Goal: Task Accomplishment & Management: Manage account settings

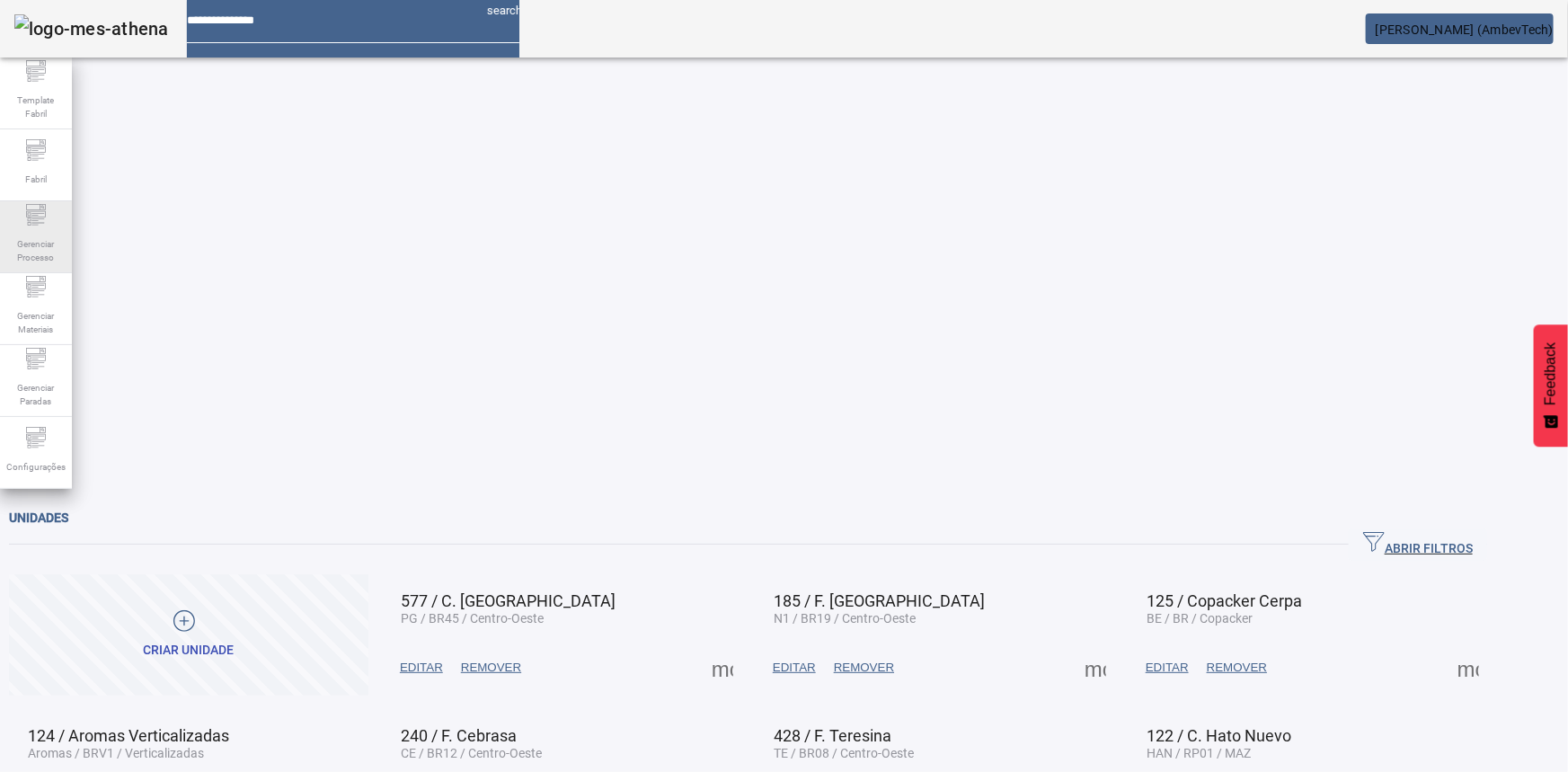
click at [35, 239] on span "Gerenciar Processo" at bounding box center [35, 250] width 54 height 38
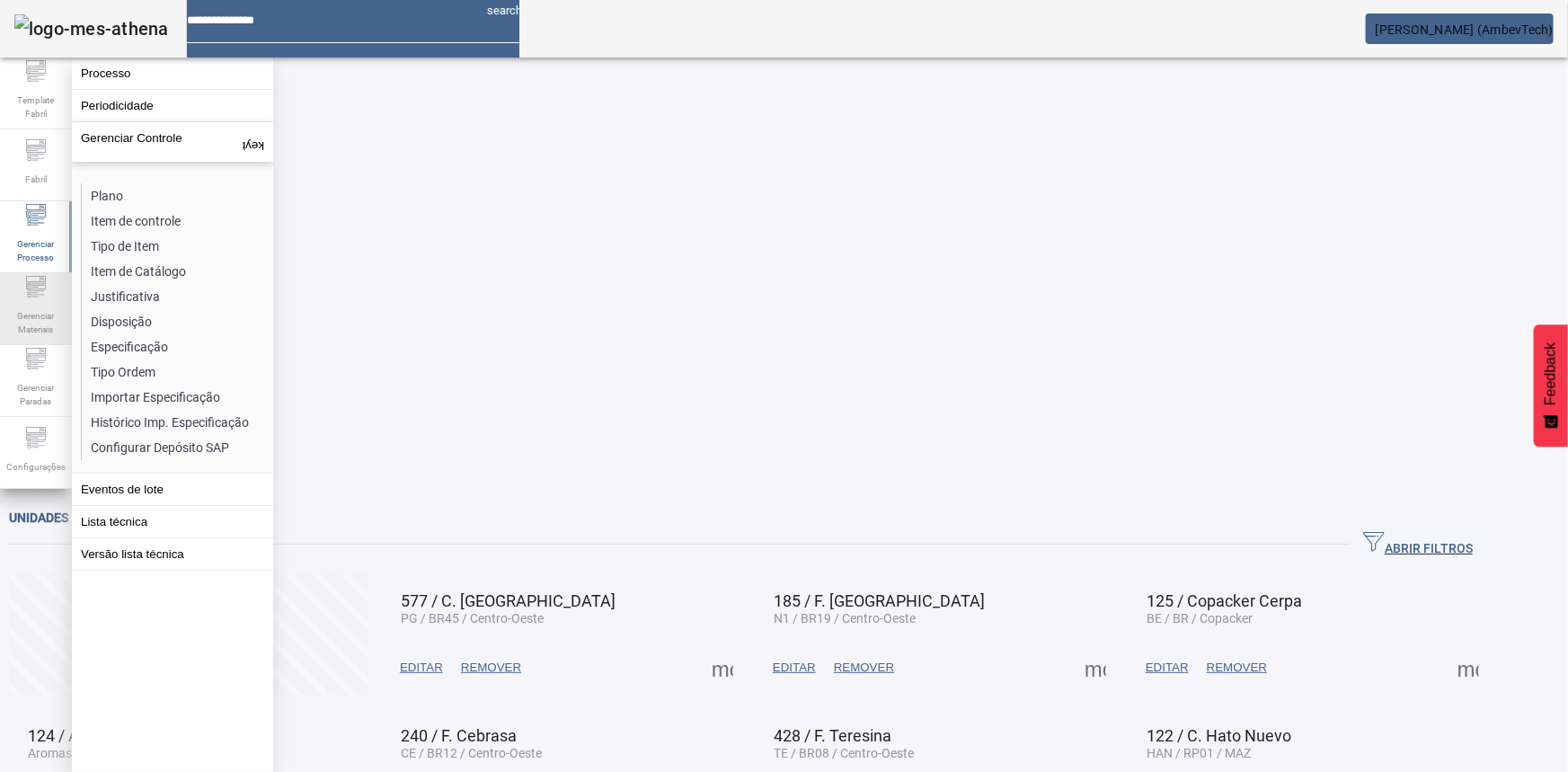
click at [31, 289] on icon at bounding box center [35, 285] width 20 height 7
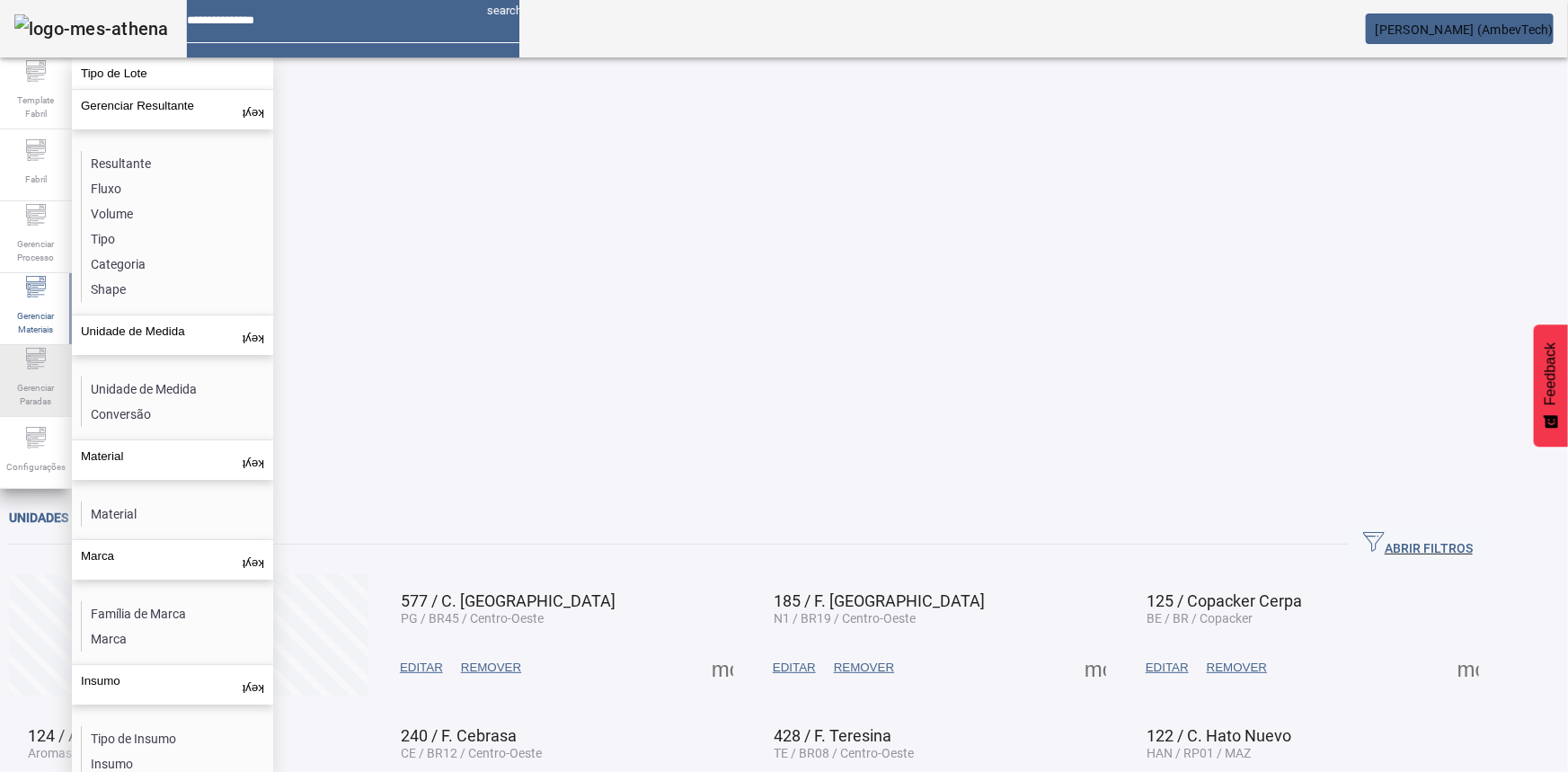
click at [35, 354] on icon at bounding box center [36, 358] width 22 height 22
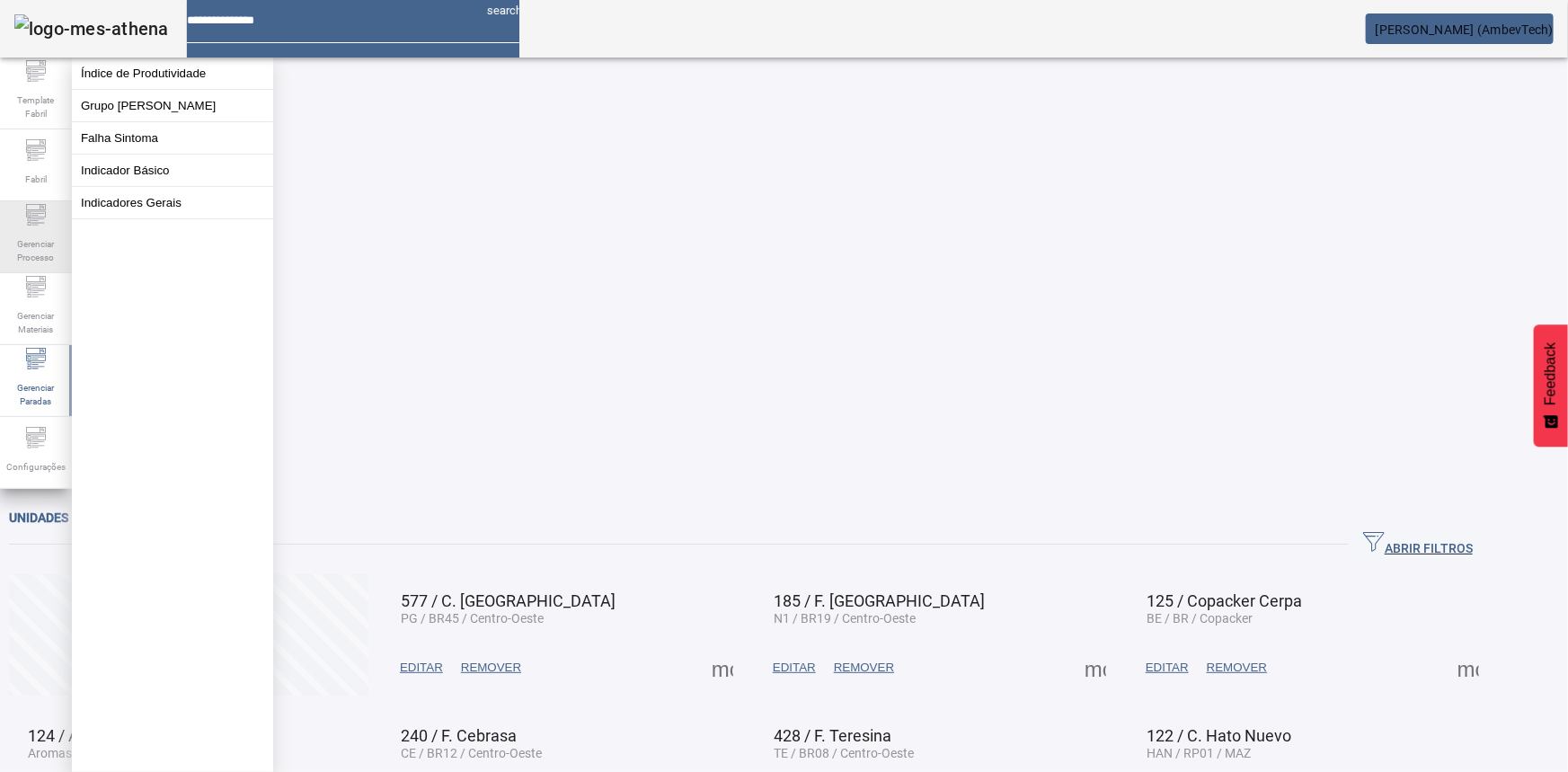
click at [36, 217] on icon at bounding box center [35, 214] width 20 height 7
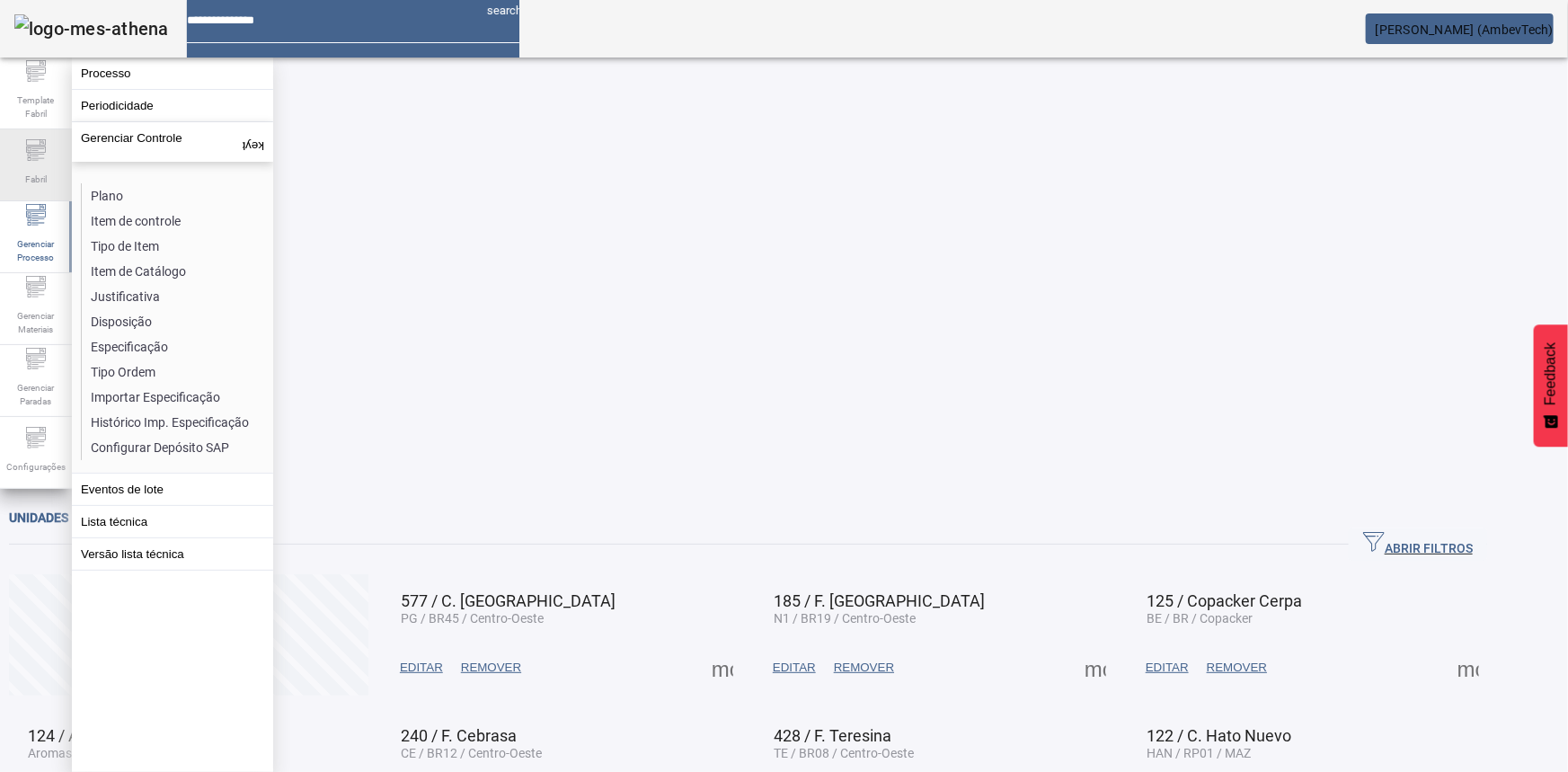
click at [36, 151] on icon at bounding box center [34, 150] width 7 height 1
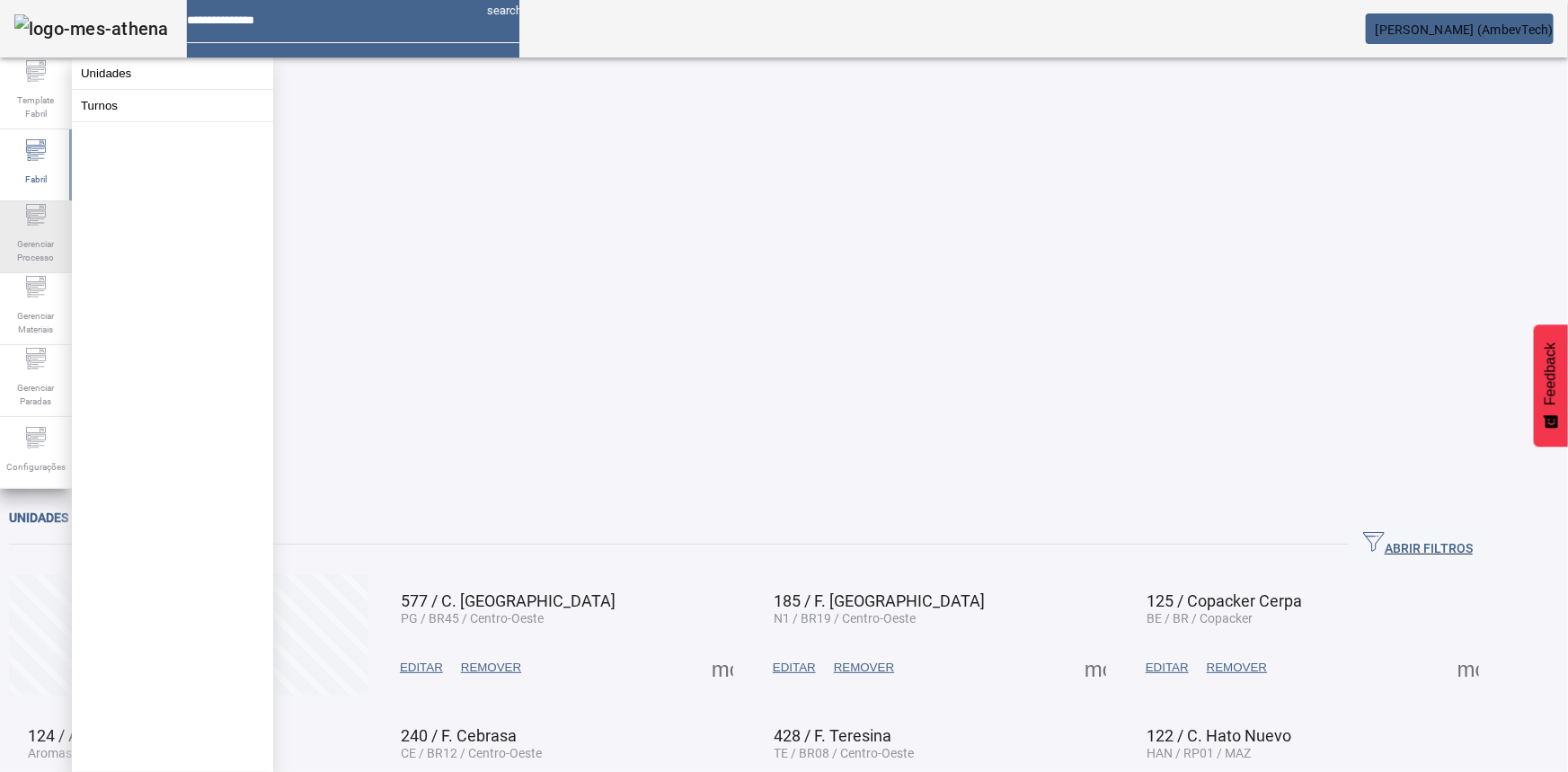
click at [29, 255] on span "Gerenciar Processo" at bounding box center [35, 250] width 54 height 38
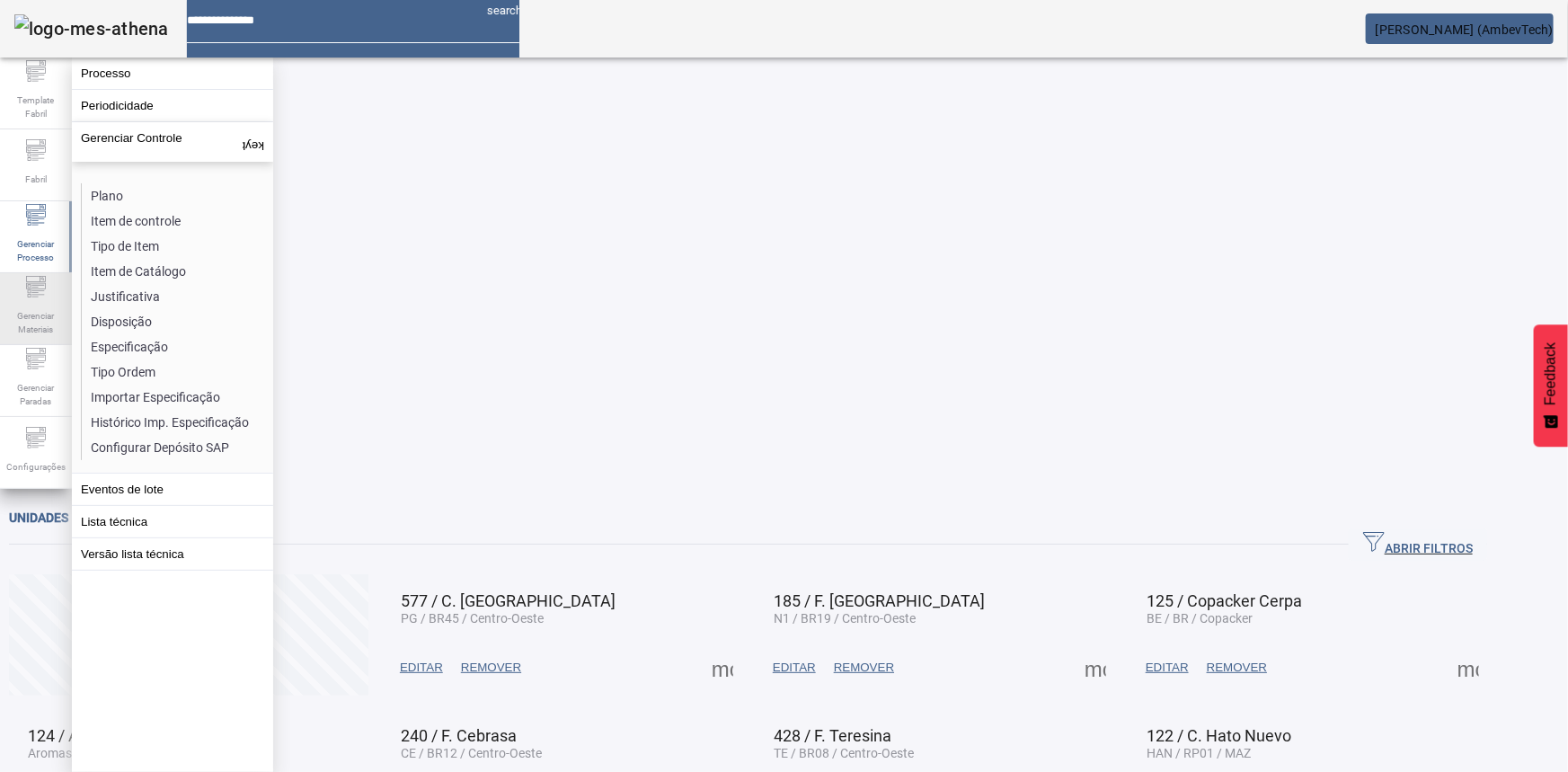
click at [26, 311] on span "Gerenciar Materiais" at bounding box center [35, 322] width 54 height 38
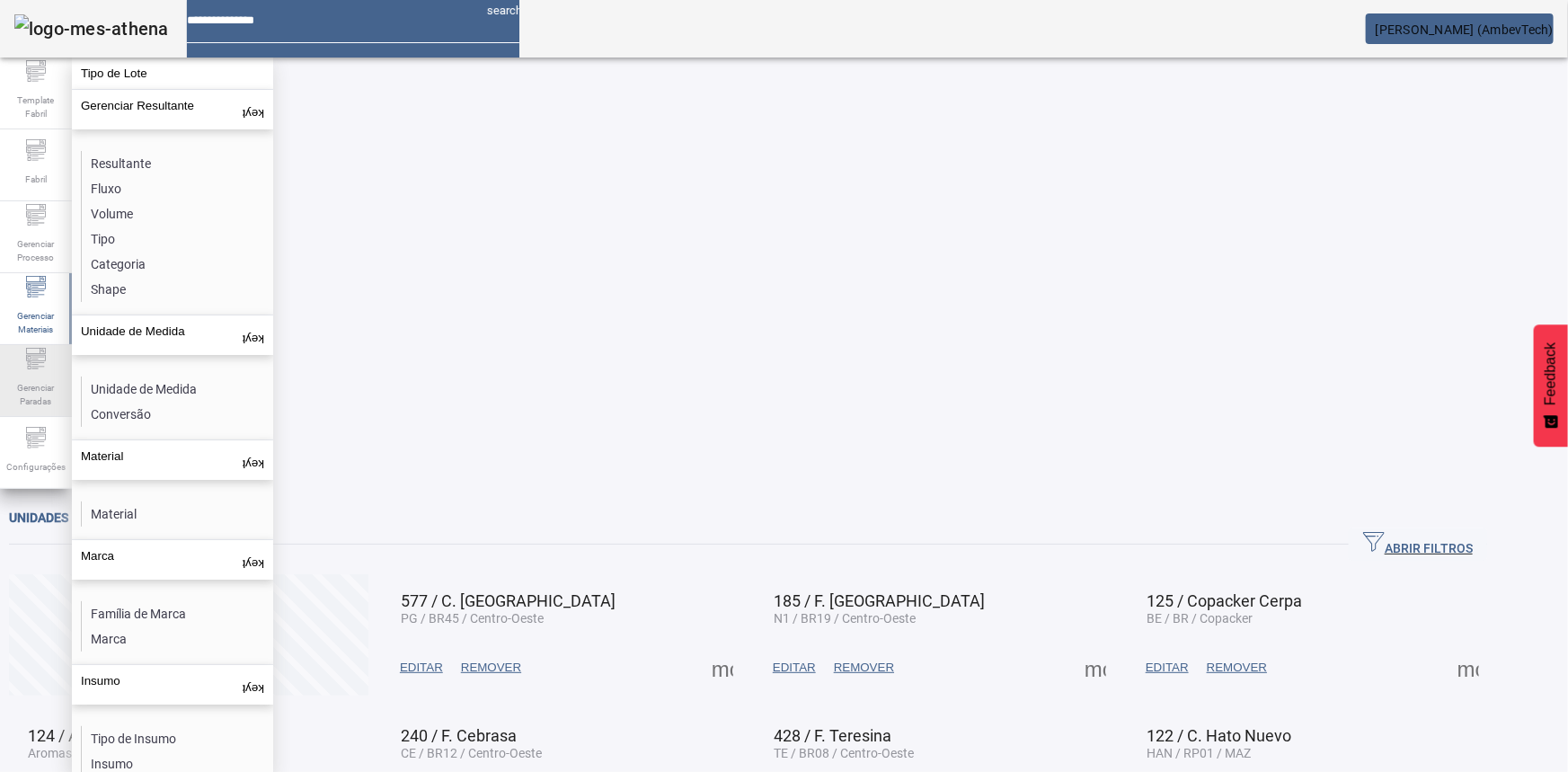
click at [28, 367] on icon at bounding box center [36, 358] width 22 height 22
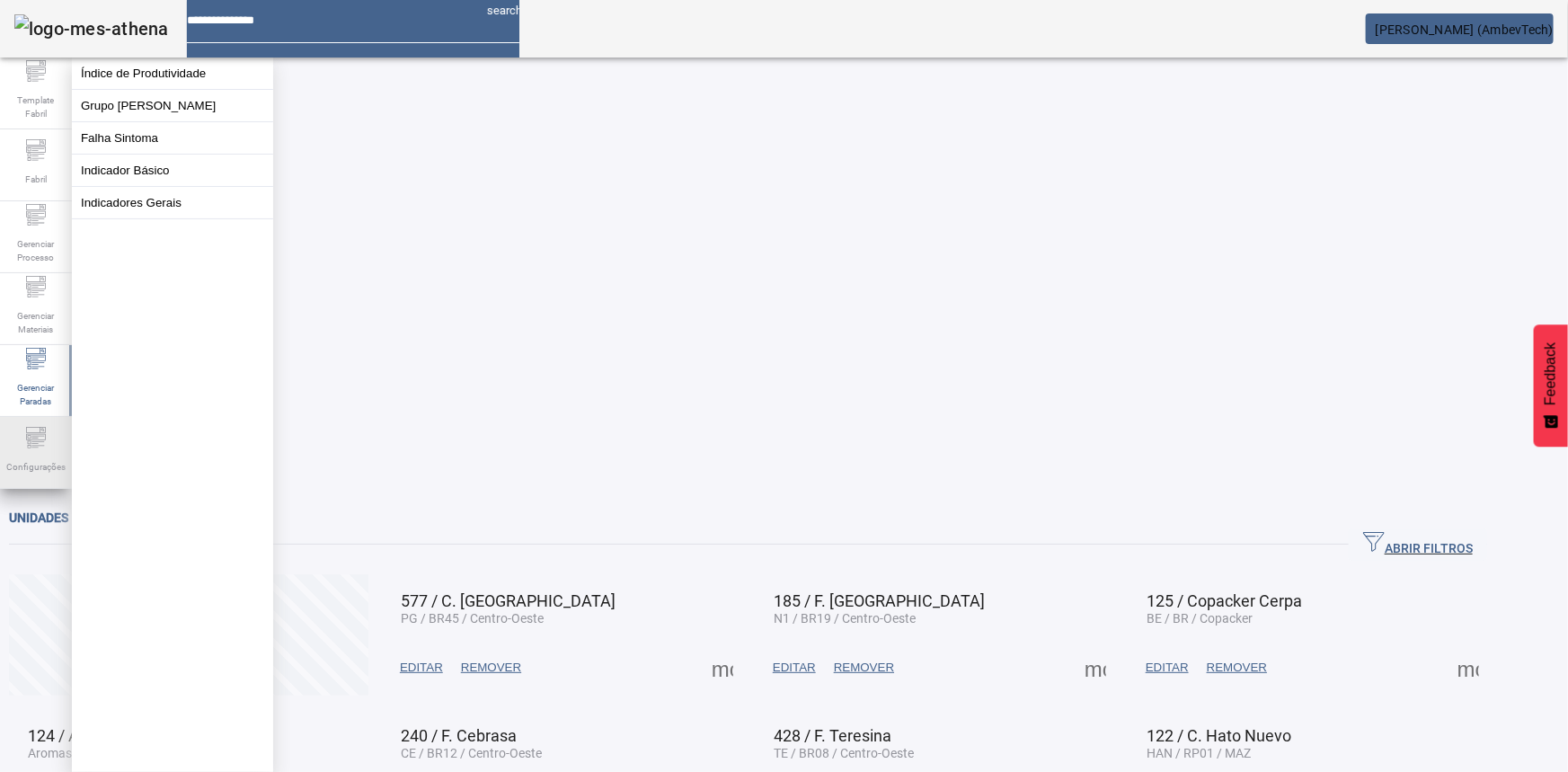
click at [18, 424] on div "Configurações" at bounding box center [36, 453] width 72 height 72
click at [143, 154] on button "Usuários" at bounding box center [173, 138] width 201 height 31
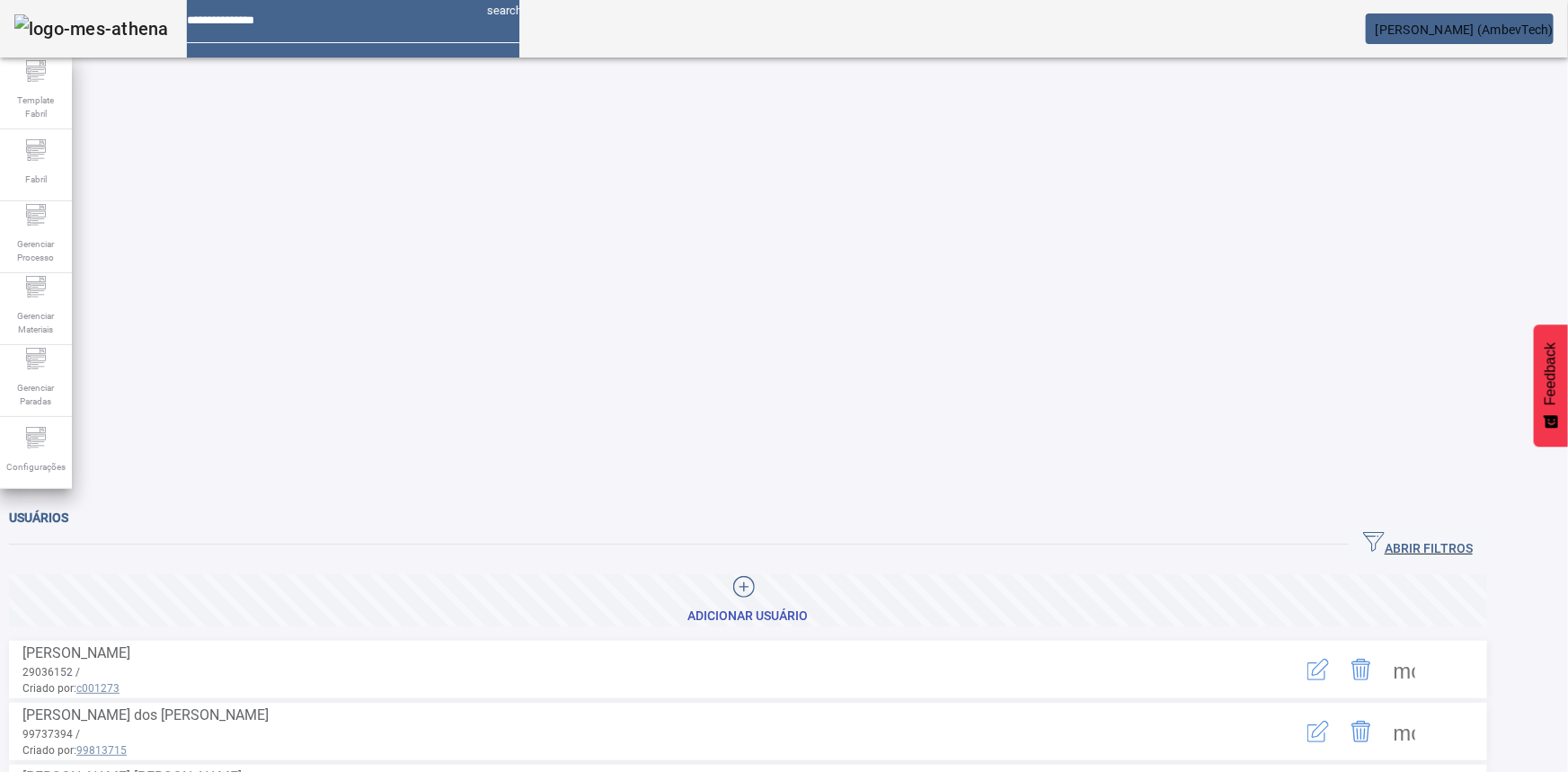
click at [1472, 531] on span "ABRIR FILTROS" at bounding box center [1418, 544] width 110 height 27
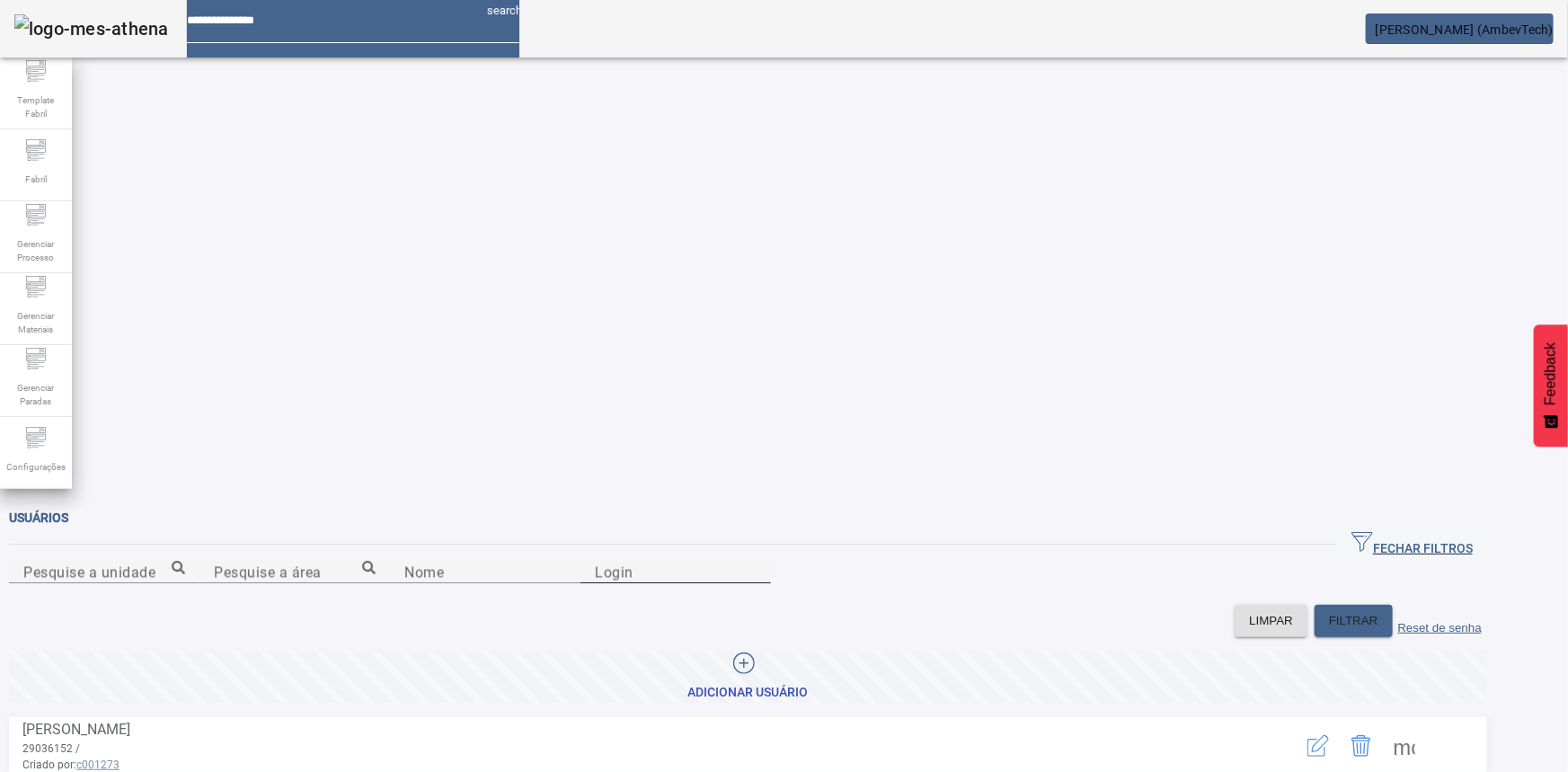
click at [757, 561] on input "Login" at bounding box center [675, 572] width 162 height 22
click at [185, 561] on input "Pesquise a unidade" at bounding box center [104, 572] width 162 height 22
click at [185, 561] on icon at bounding box center [178, 567] width 13 height 13
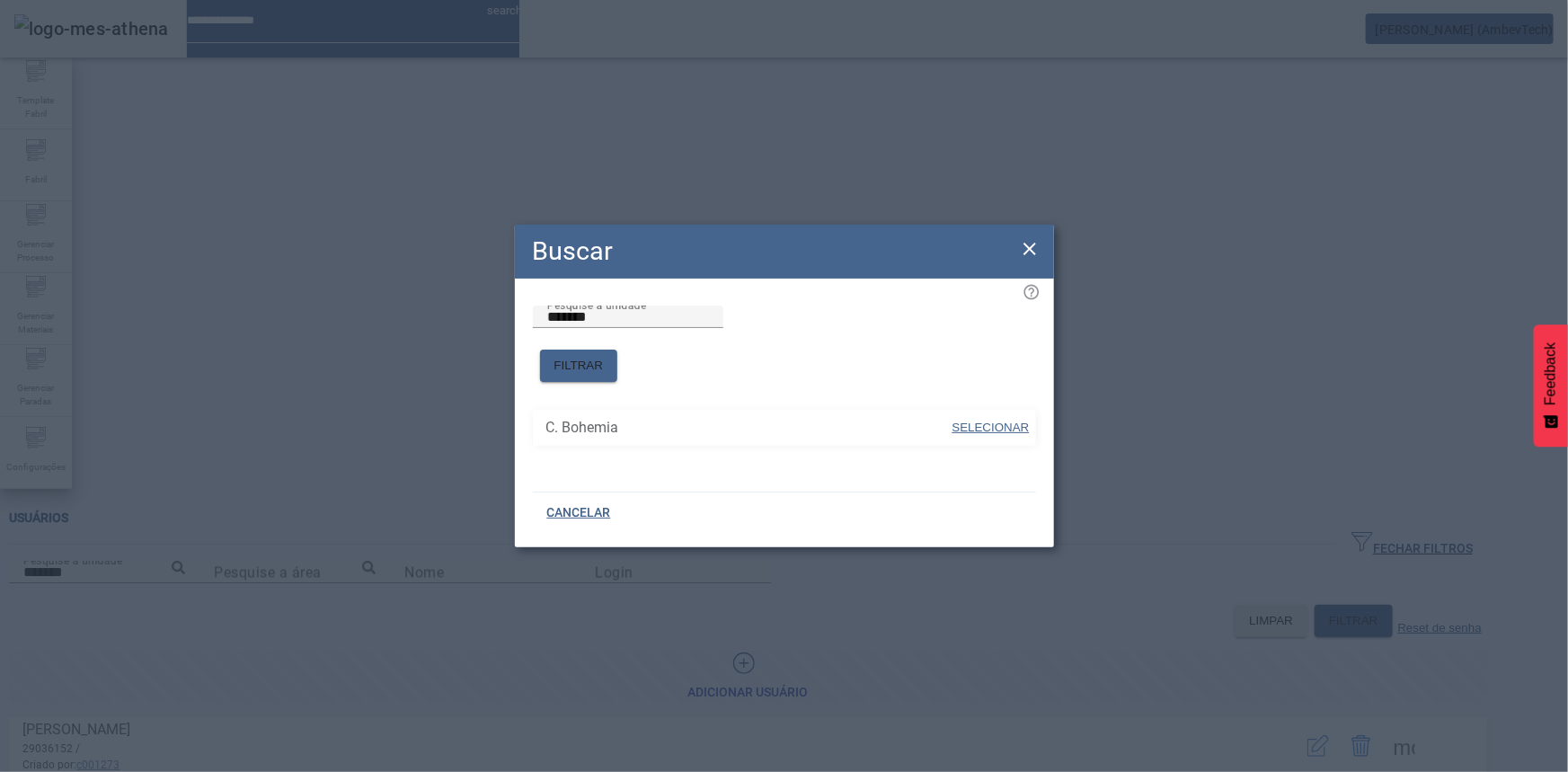
click at [984, 419] on span "SELECIONAR" at bounding box center [990, 428] width 77 height 18
type input "**********"
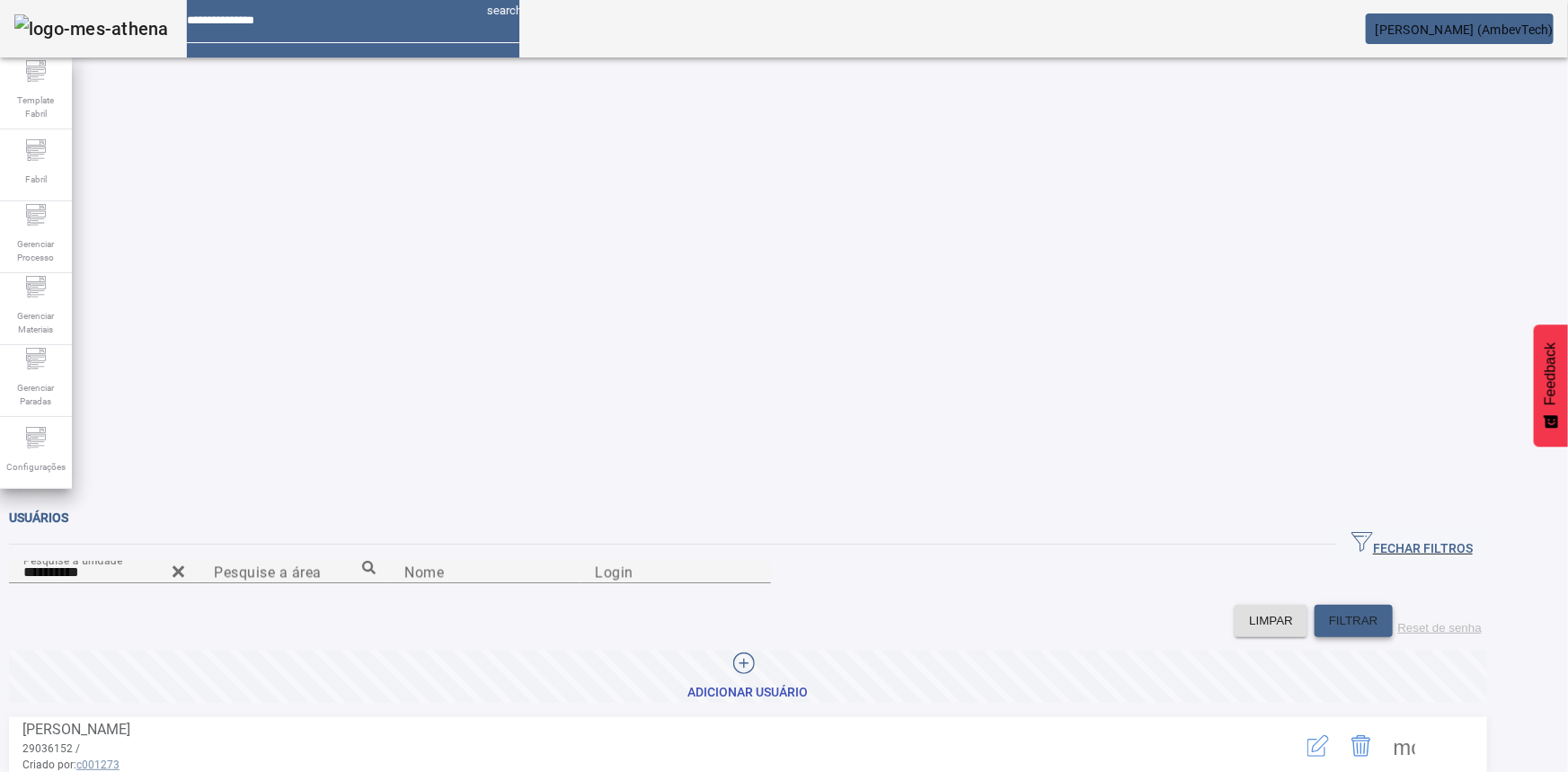
click at [1378, 612] on span "FILTRAR" at bounding box center [1353, 620] width 49 height 18
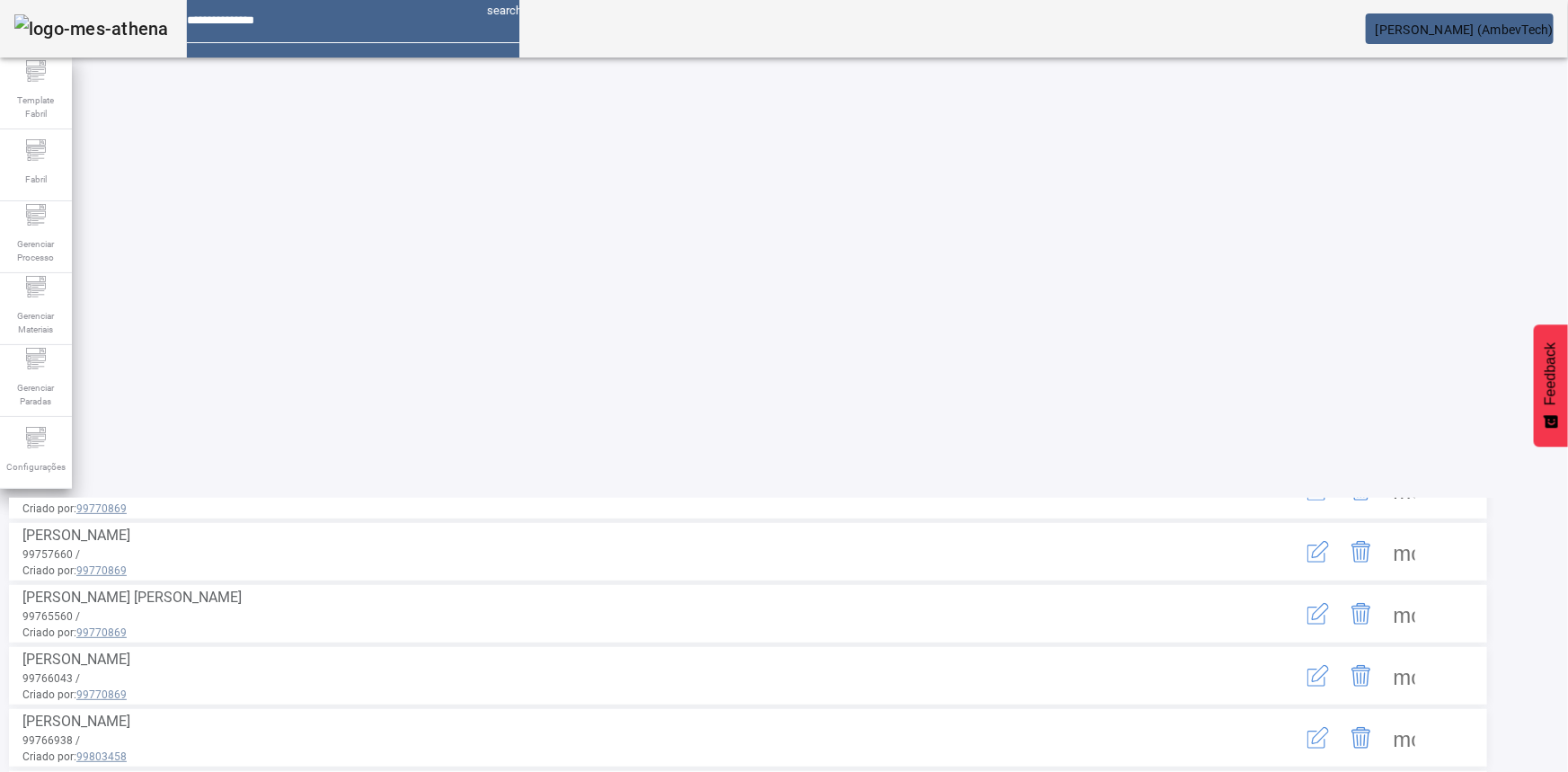
scroll to position [342, 0]
